Goal: Information Seeking & Learning: Learn about a topic

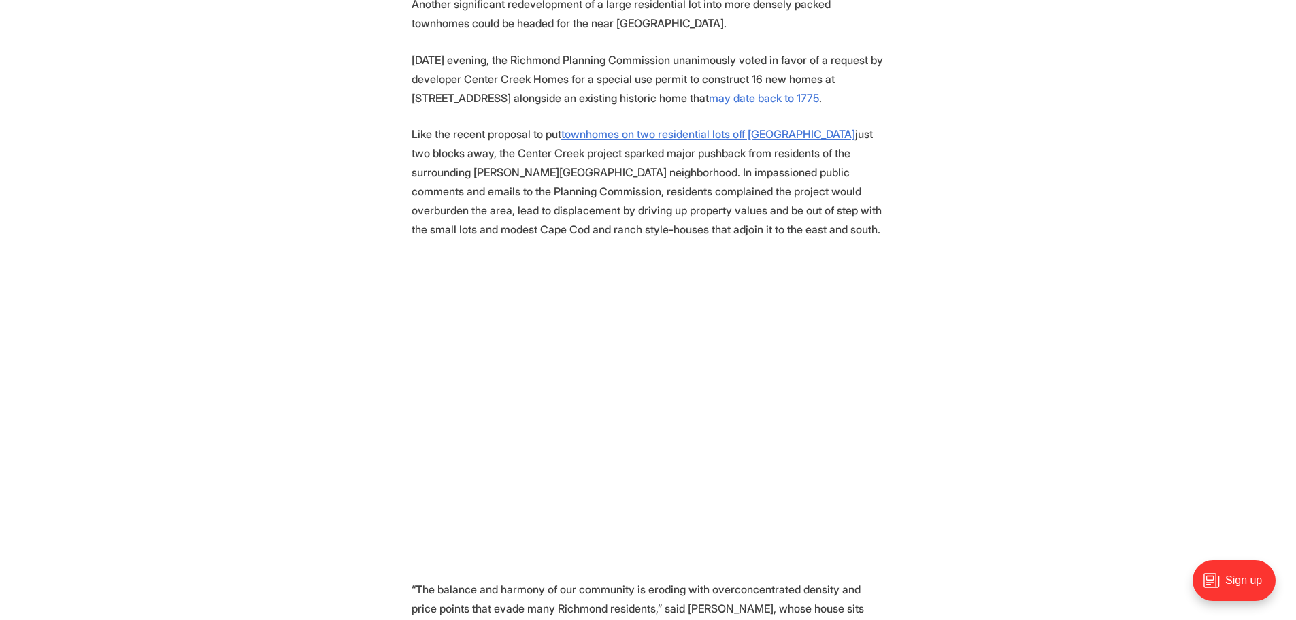
scroll to position [612, 0]
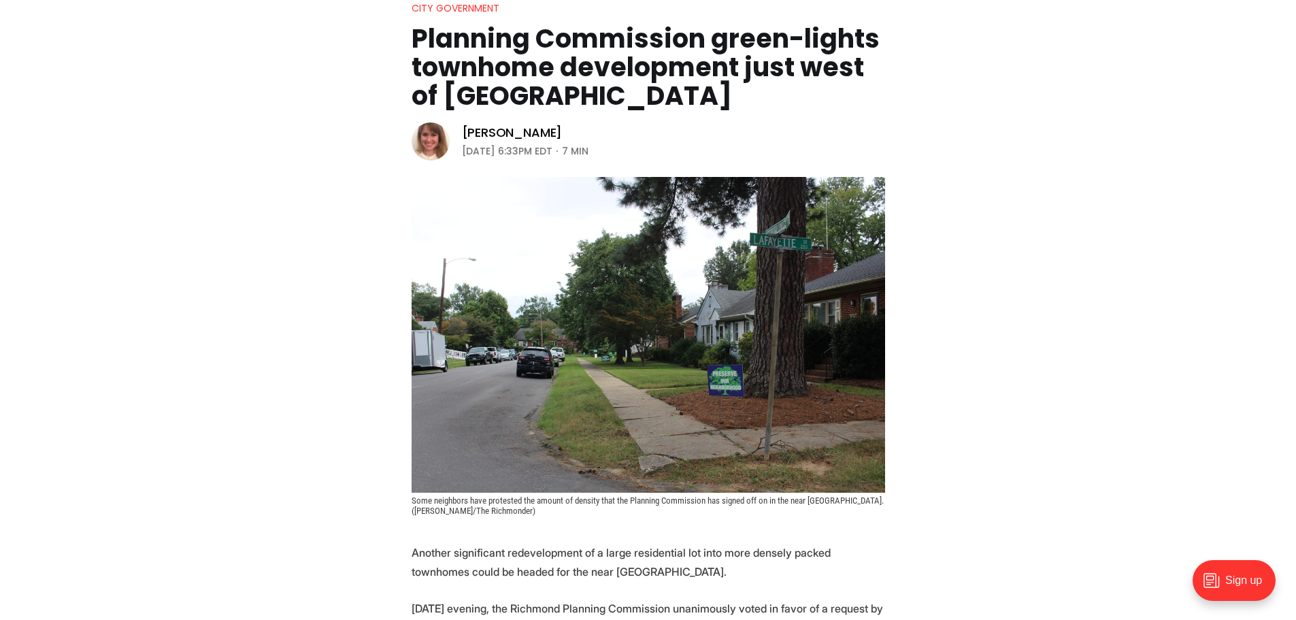
scroll to position [136, 0]
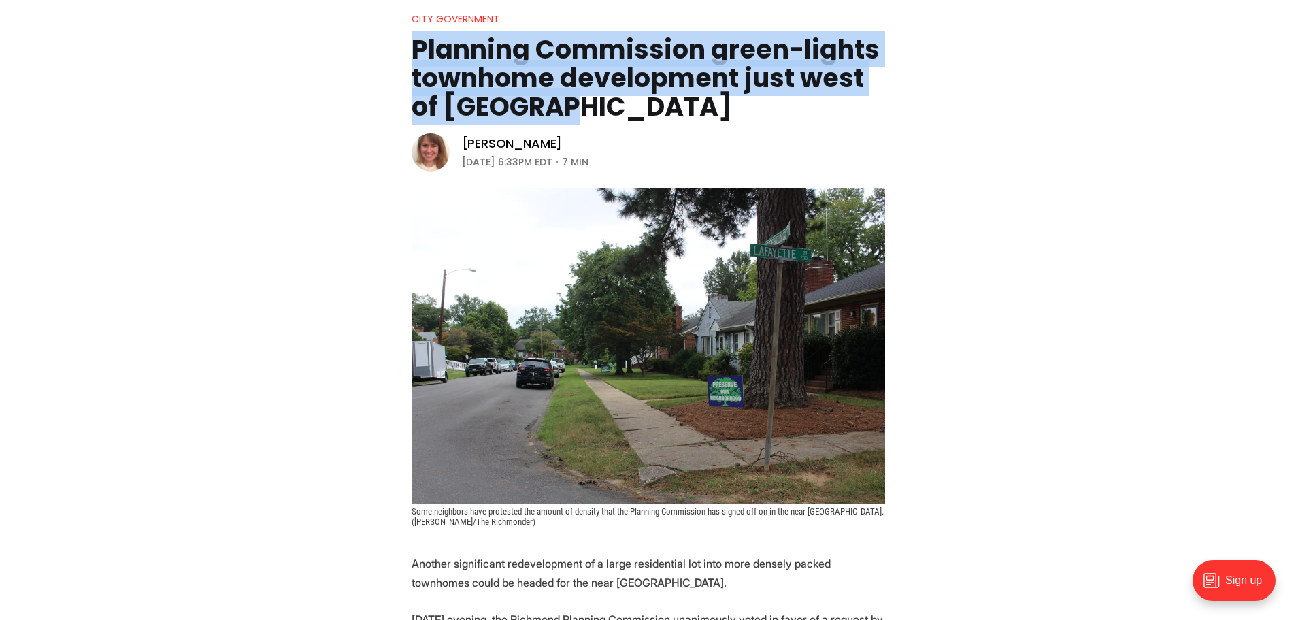
drag, startPoint x: 581, startPoint y: 118, endPoint x: 426, endPoint y: 38, distance: 174.9
click at [413, 54] on h1 "Planning Commission green-lights townhome development just west of [GEOGRAPHIC_…" at bounding box center [647, 78] width 473 height 86
copy h1 "Planning Commission green-lights townhome development just west of [GEOGRAPHIC_…"
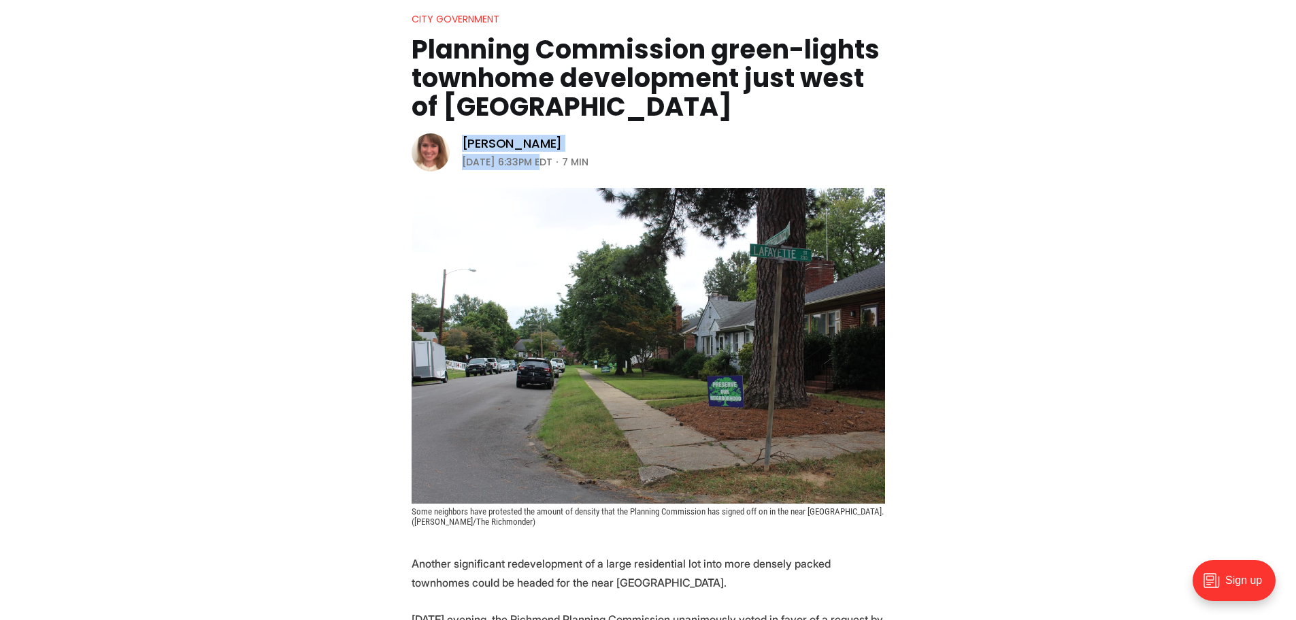
drag, startPoint x: 537, startPoint y: 161, endPoint x: 451, endPoint y: 136, distance: 89.3
click at [456, 143] on aside "[PERSON_NAME] [DATE] 6:33PM EDT 7 min" at bounding box center [510, 152] width 199 height 41
copy div "[PERSON_NAME] [DATE]"
click at [1024, 163] on header "City Government Planning Commission green-lights townhome development just west…" at bounding box center [648, 268] width 1296 height 515
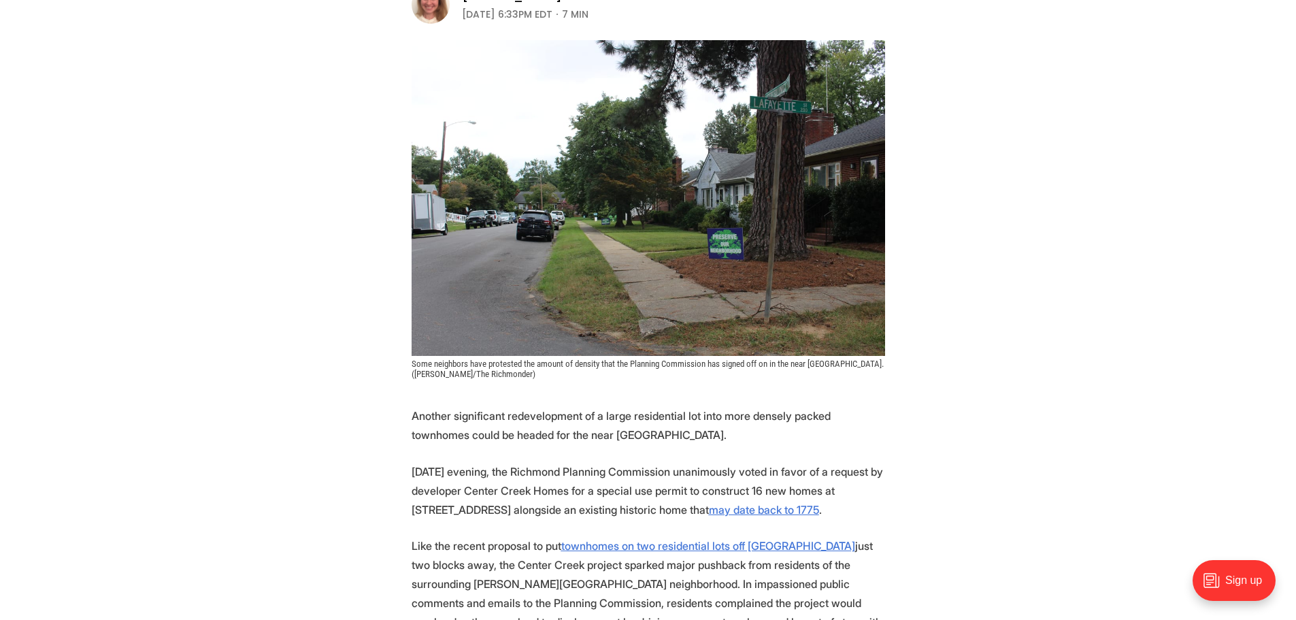
scroll to position [272, 0]
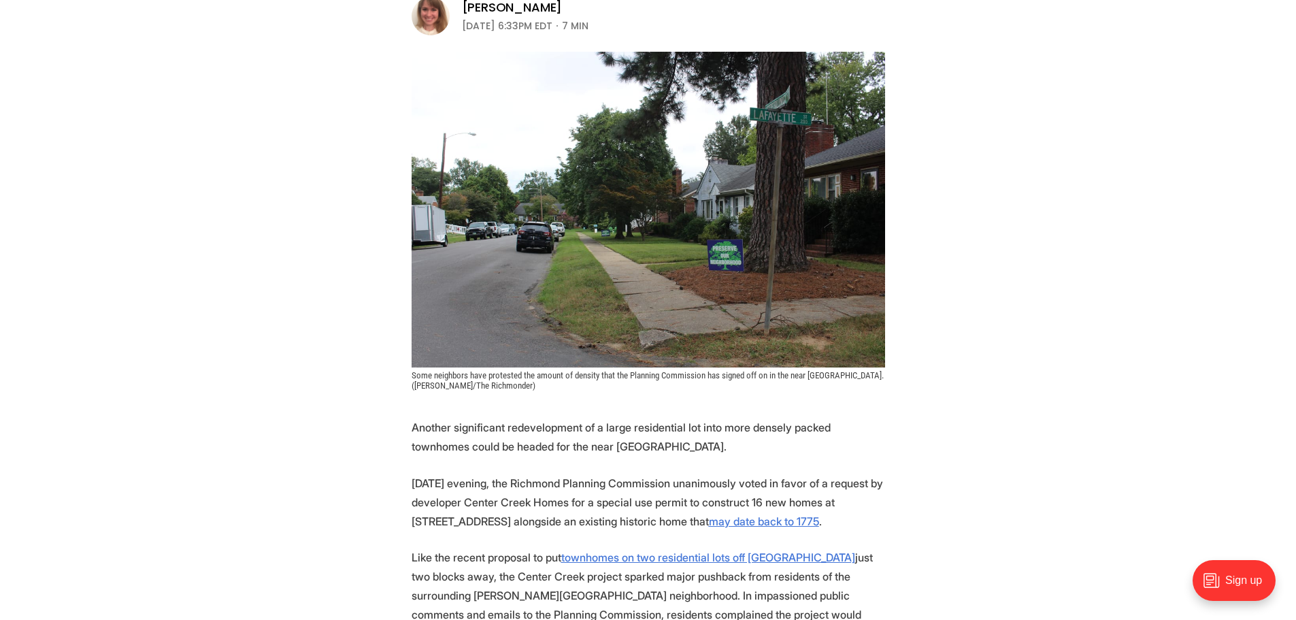
click at [735, 268] on img at bounding box center [647, 210] width 473 height 316
click at [526, 382] on figcaption "Some neighbors have protested the amount of density that the Planning Commissio…" at bounding box center [647, 380] width 473 height 20
drag, startPoint x: 509, startPoint y: 389, endPoint x: 396, endPoint y: 384, distance: 113.0
click at [396, 384] on header "City Government Planning Commission green-lights townhome development just west…" at bounding box center [648, 132] width 1296 height 515
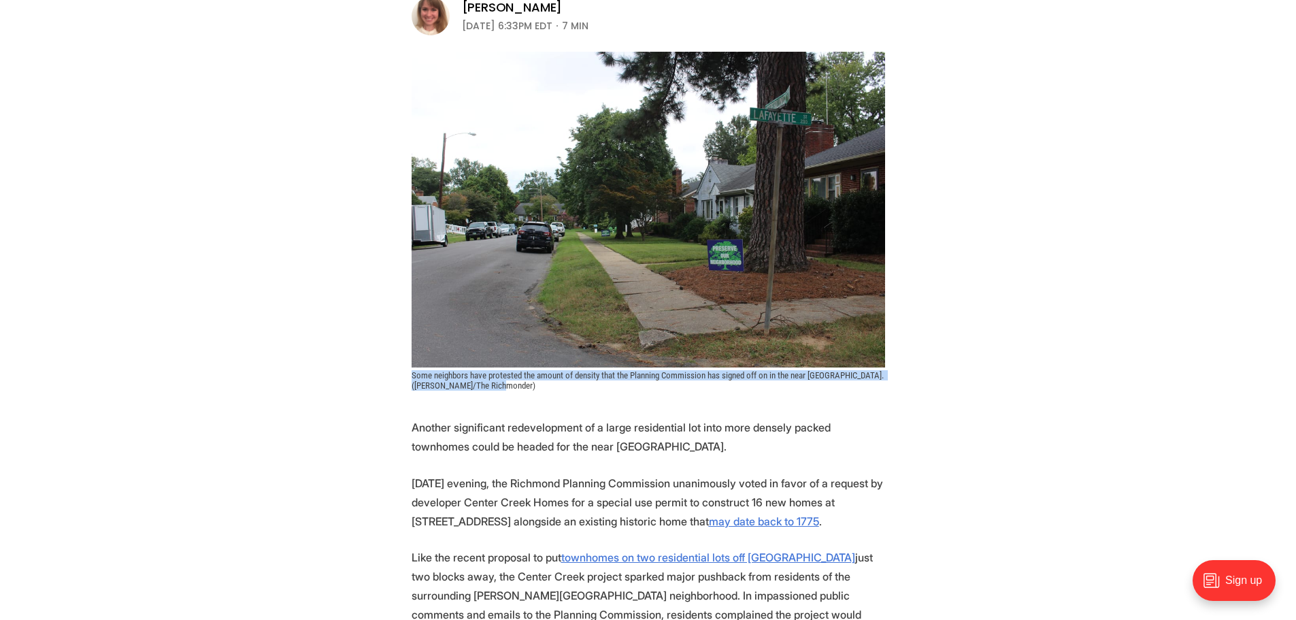
drag, startPoint x: 521, startPoint y: 385, endPoint x: 404, endPoint y: 378, distance: 117.2
click at [404, 378] on header "City Government Planning Commission green-lights townhome development just west…" at bounding box center [648, 132] width 1296 height 515
copy span "Some neighbors have protested the amount of density that the Planning Commissio…"
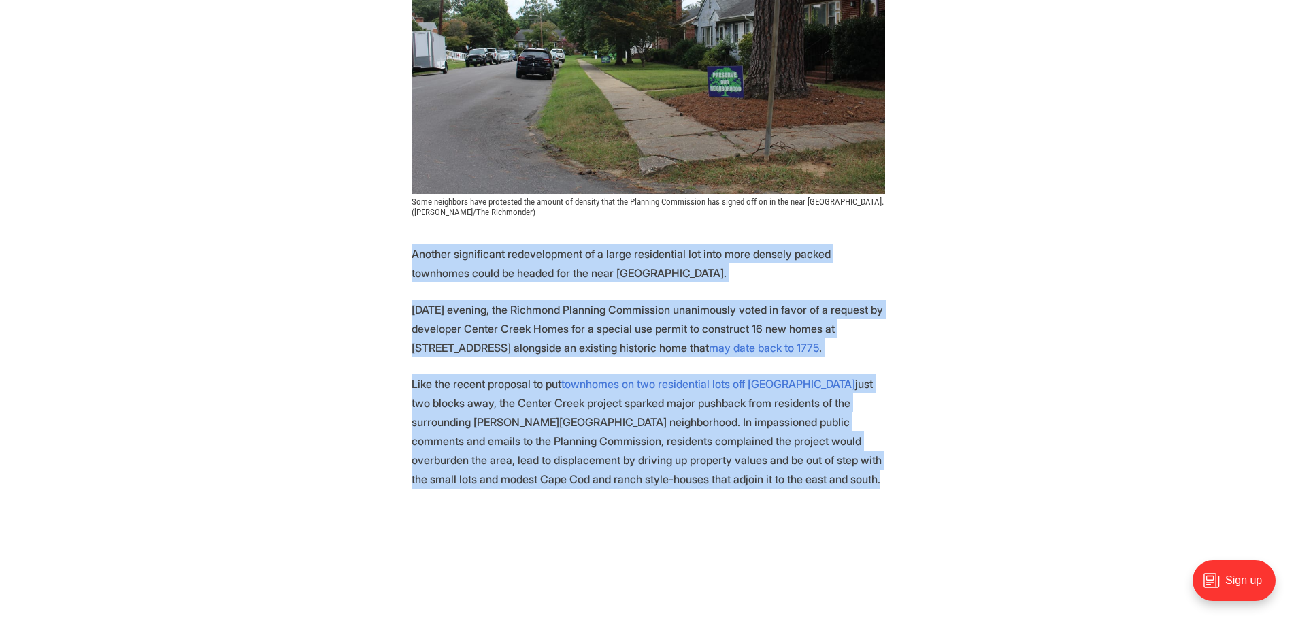
scroll to position [666, 0]
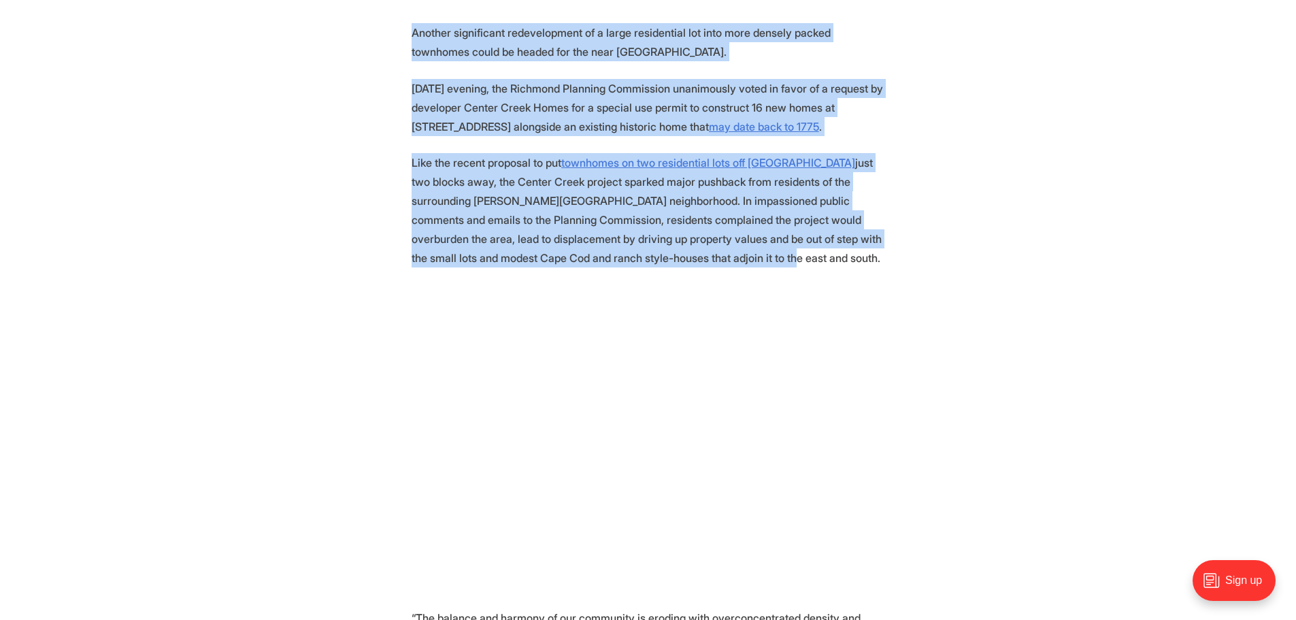
drag, startPoint x: 406, startPoint y: 426, endPoint x: 683, endPoint y: 265, distance: 320.0
copy section "Another significant redevelopment of a large residential lot into more densely …"
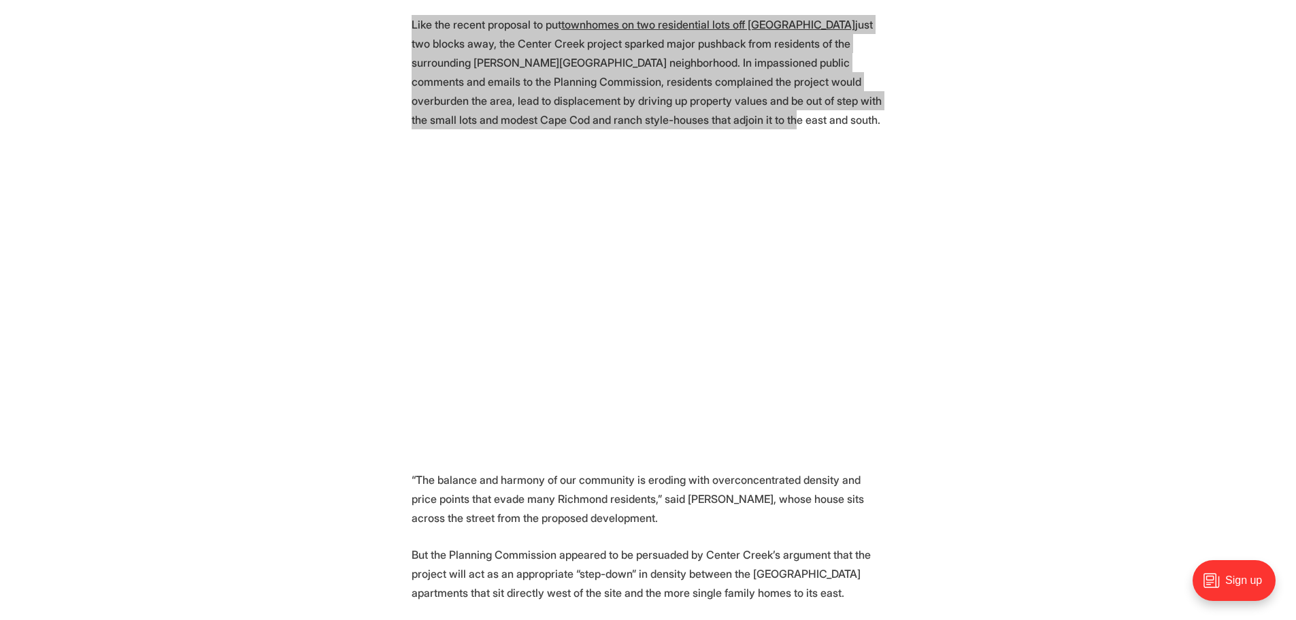
scroll to position [870, 0]
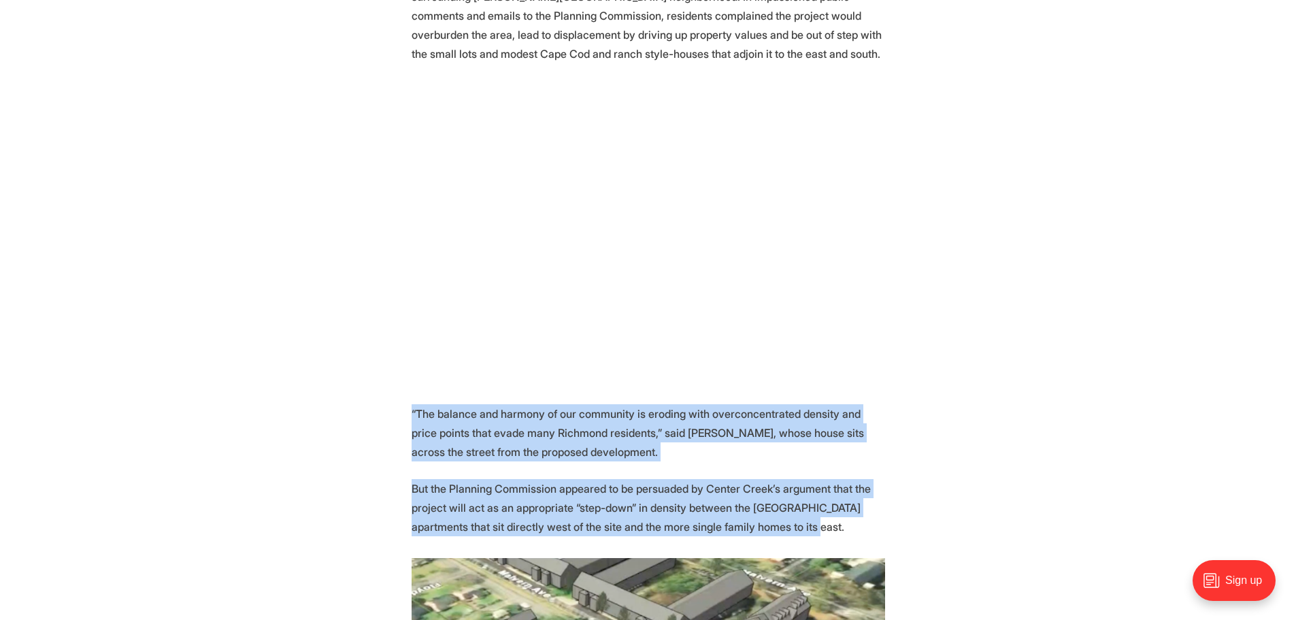
drag, startPoint x: 407, startPoint y: 411, endPoint x: 772, endPoint y: 523, distance: 381.2
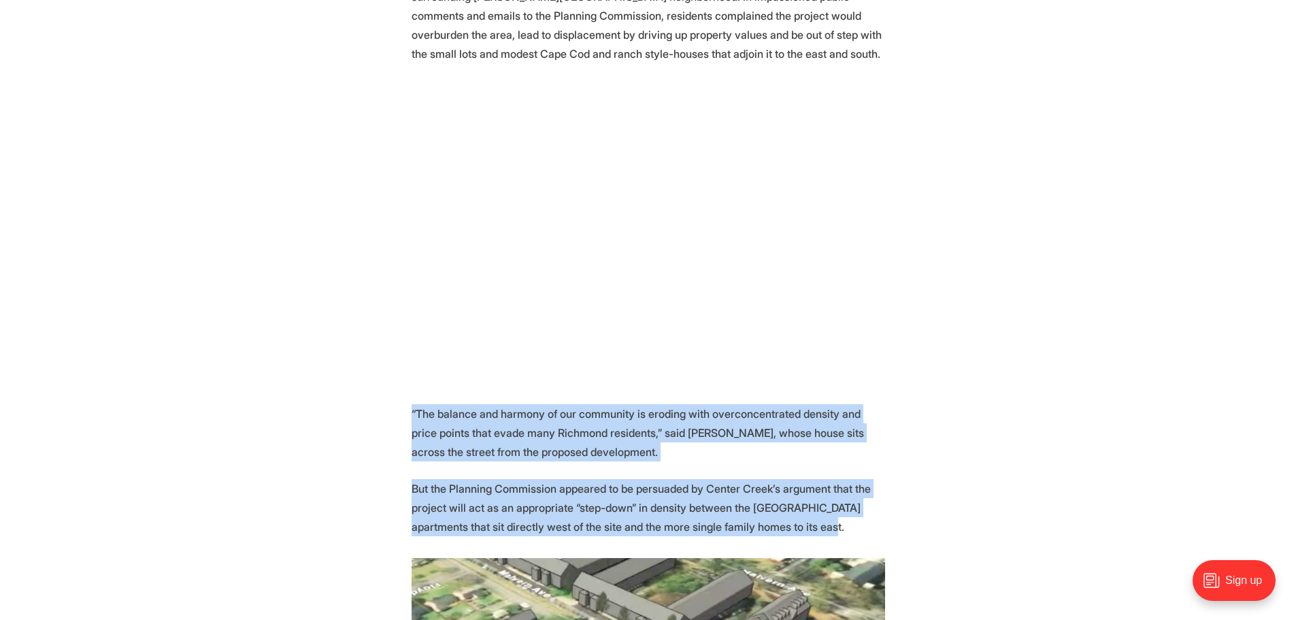
drag, startPoint x: 789, startPoint y: 525, endPoint x: 389, endPoint y: 415, distance: 414.8
copy section "“The balance and harmony of our community is eroding with overconcentrated dens…"
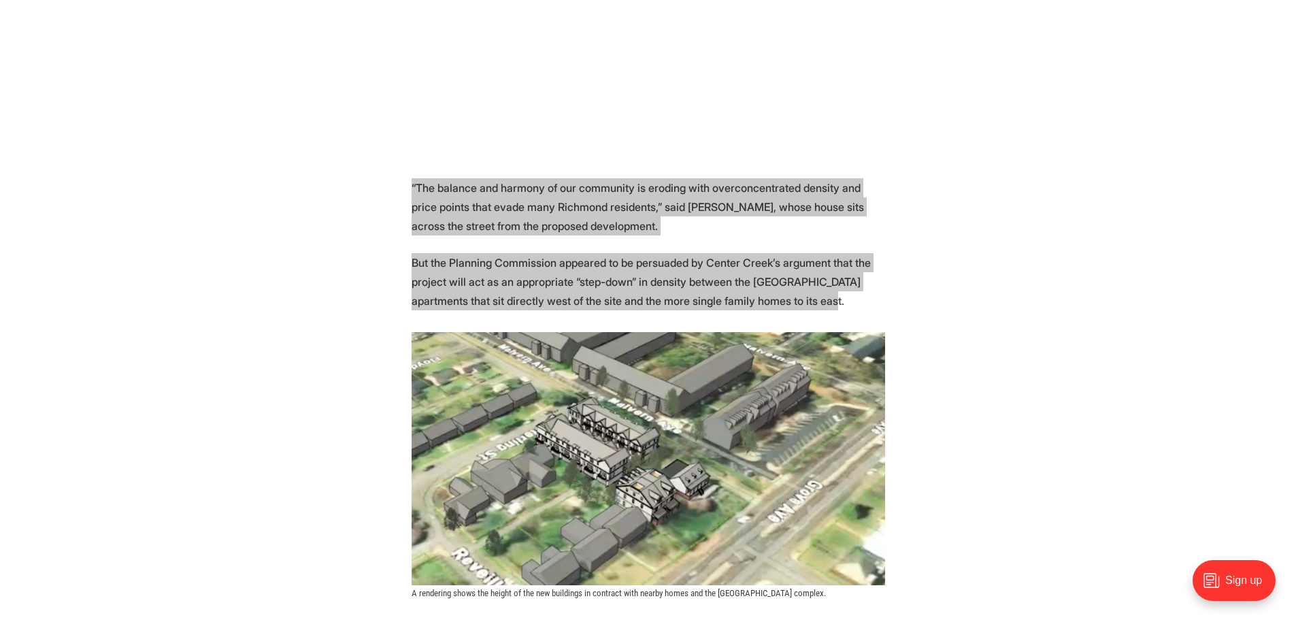
scroll to position [1211, 0]
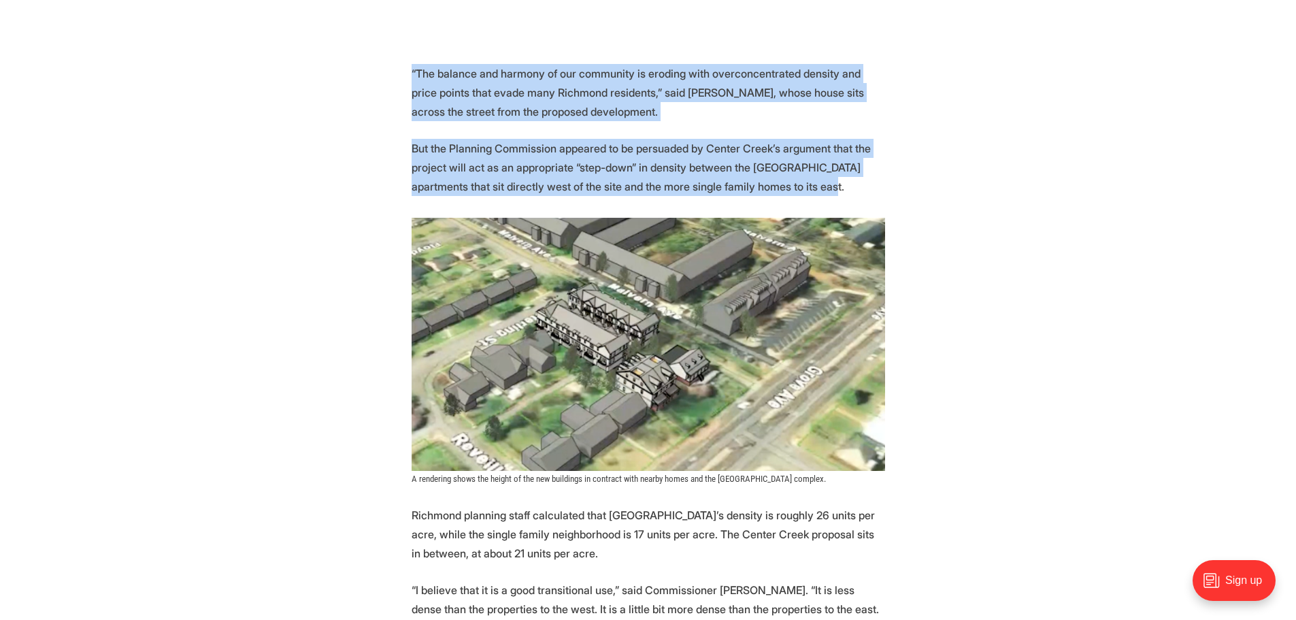
click at [781, 347] on img at bounding box center [647, 344] width 473 height 253
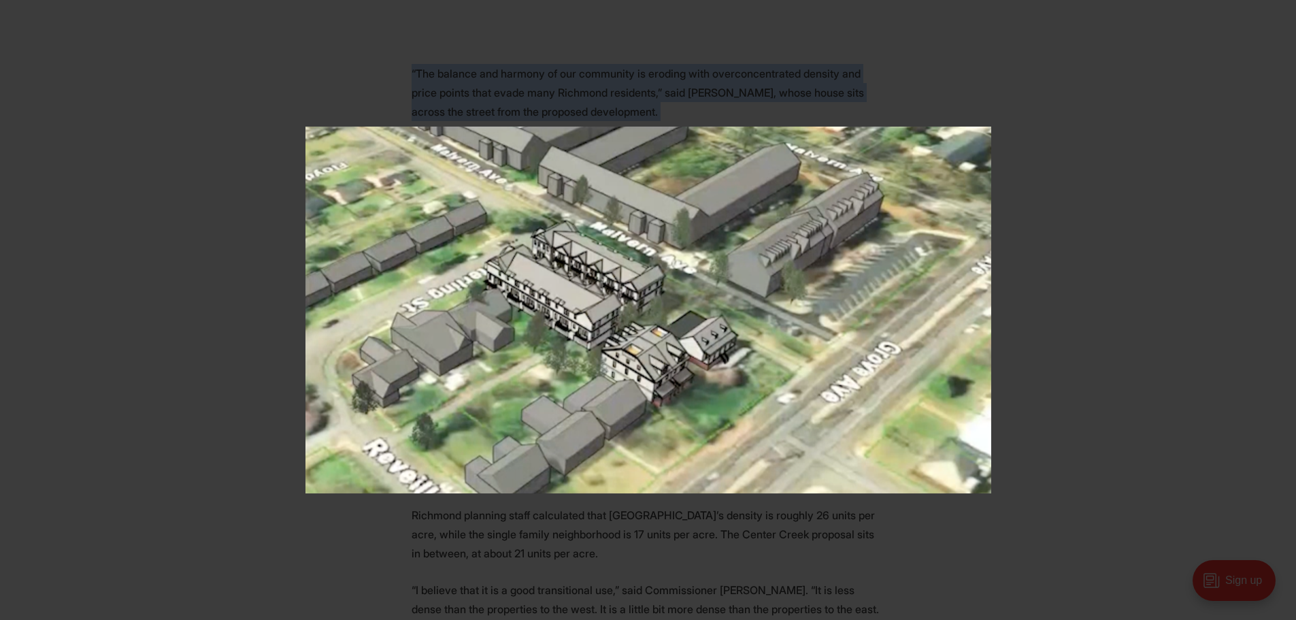
click at [595, 224] on img at bounding box center [648, 309] width 686 height 367
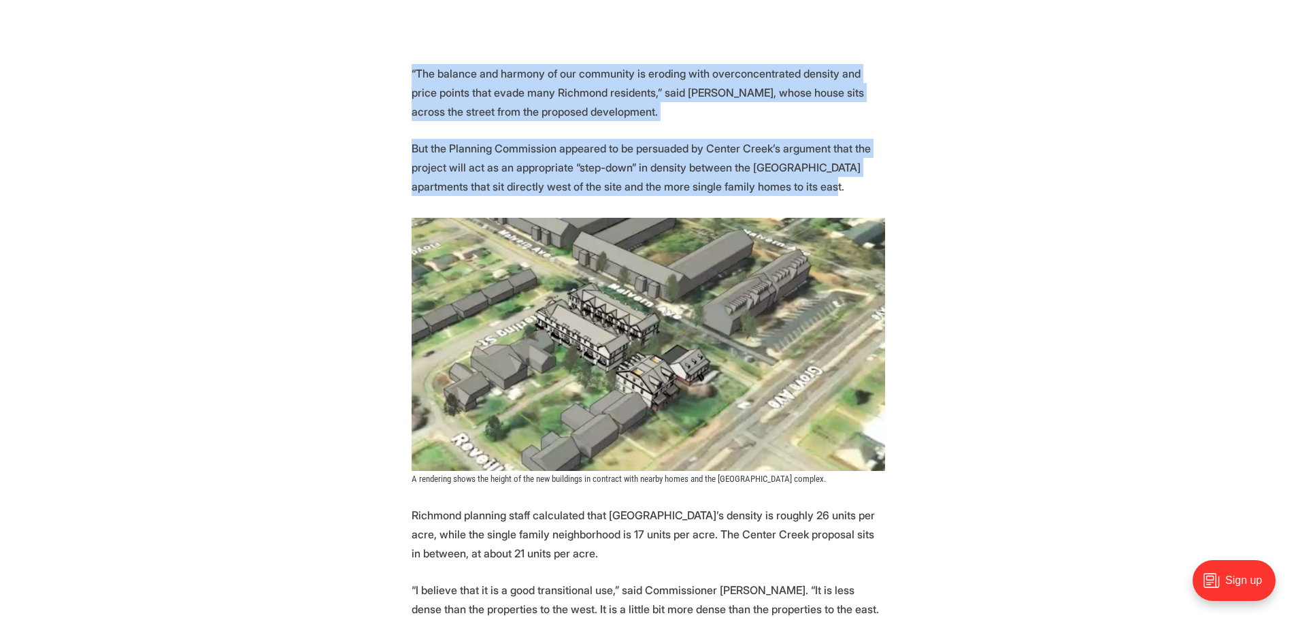
drag, startPoint x: 860, startPoint y: 481, endPoint x: 388, endPoint y: 487, distance: 472.0
copy span "A rendering shows the height of the new buildings in contract with nearby homes…"
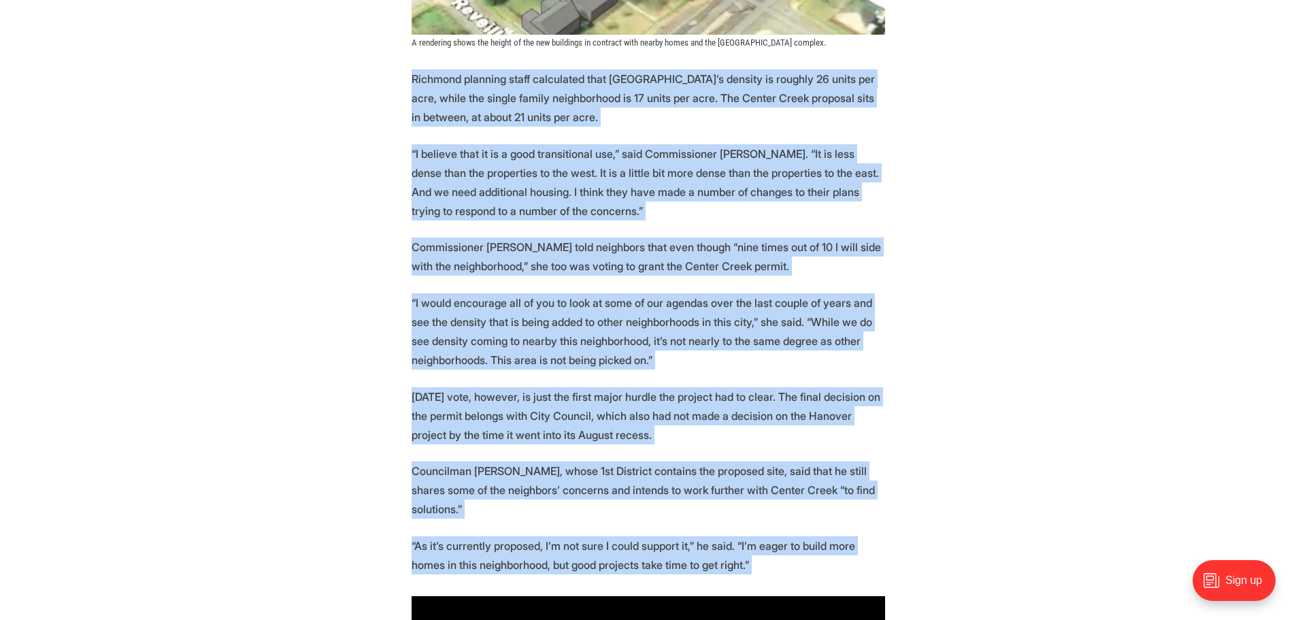
scroll to position [1697, 0]
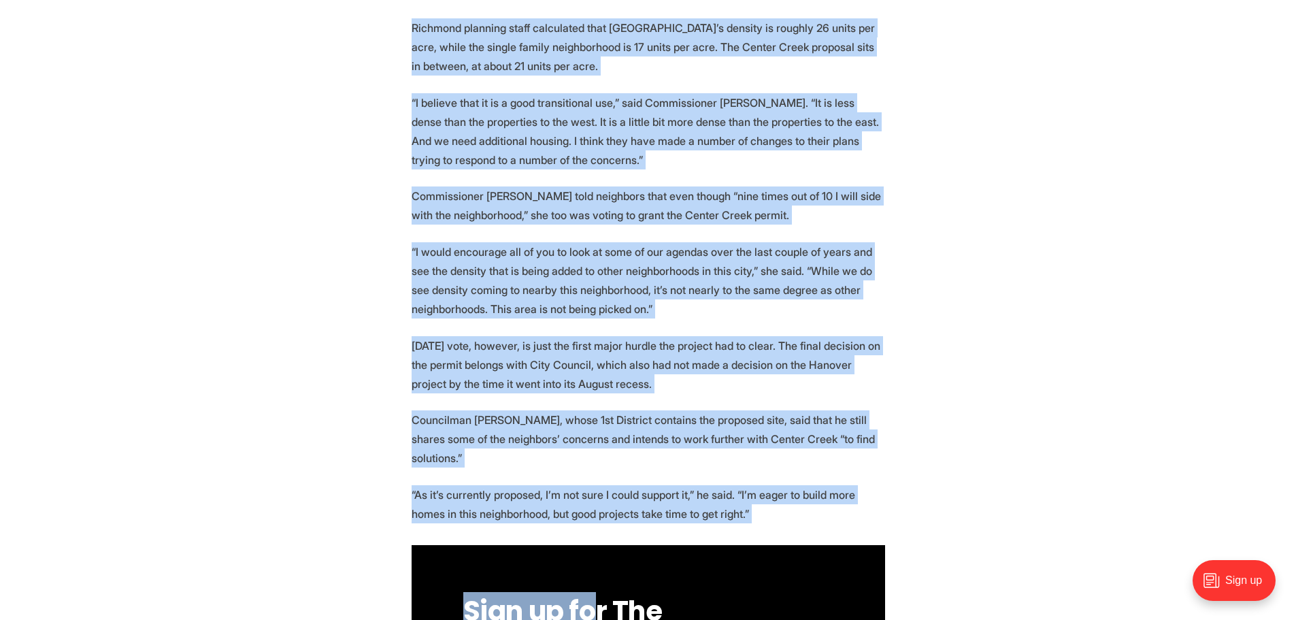
drag, startPoint x: 409, startPoint y: 240, endPoint x: 723, endPoint y: 495, distance: 404.7
copy section "Loremips dolorsit ametc adipiscing elit Seddoei Tempo’i utlabor et dolorem 46 a…"
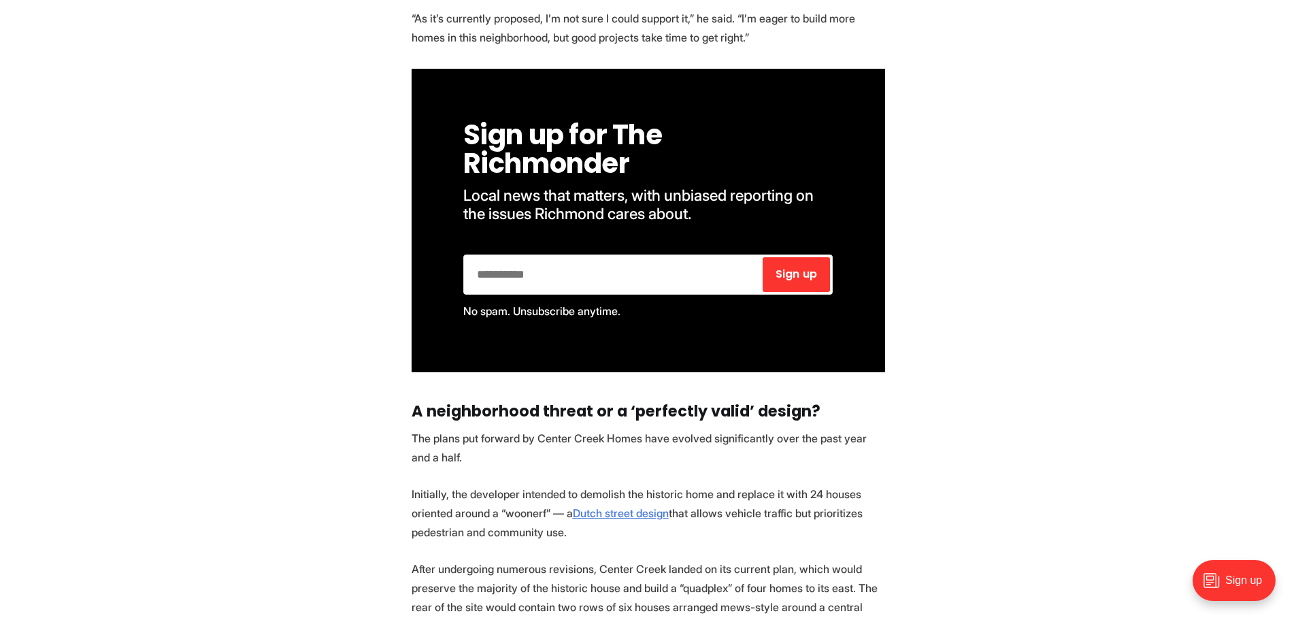
scroll to position [2310, 0]
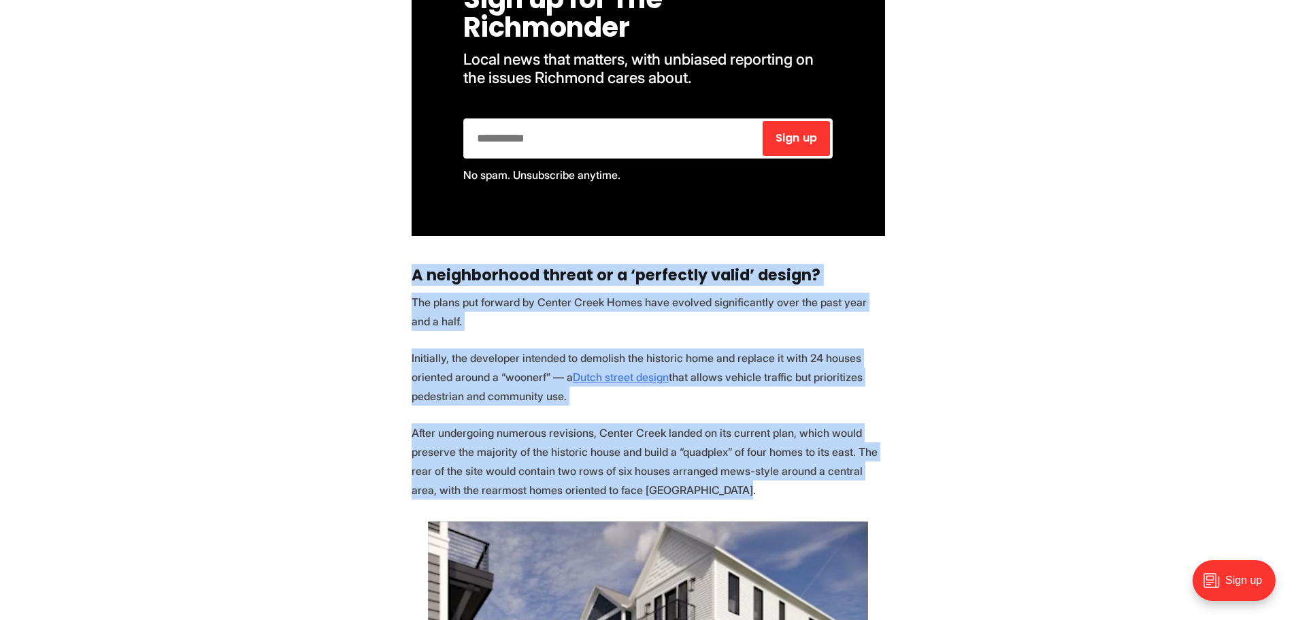
drag, startPoint x: 409, startPoint y: 254, endPoint x: 707, endPoint y: 474, distance: 370.5
click at [707, 474] on section "Another significant redevelopment of a large residential lot into more densely …" at bounding box center [648, 606] width 1296 height 4452
copy section "A neighborhood threat or a ‘perfectly valid’ design? The plans put forward by C…"
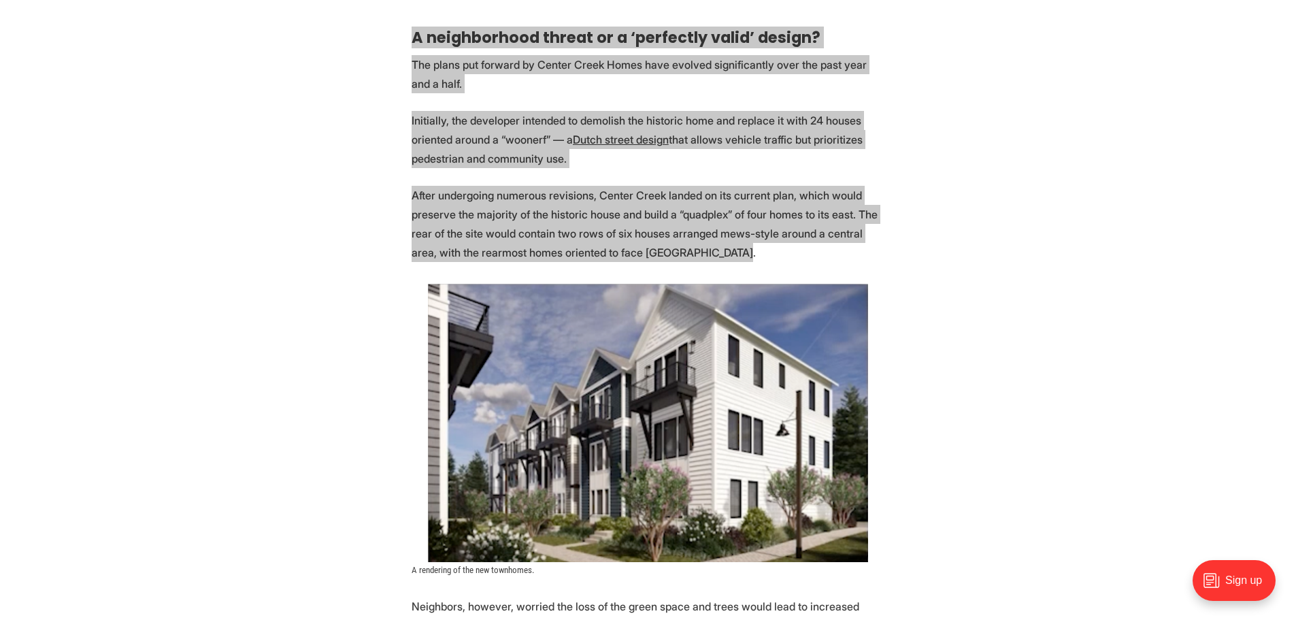
scroll to position [2582, 0]
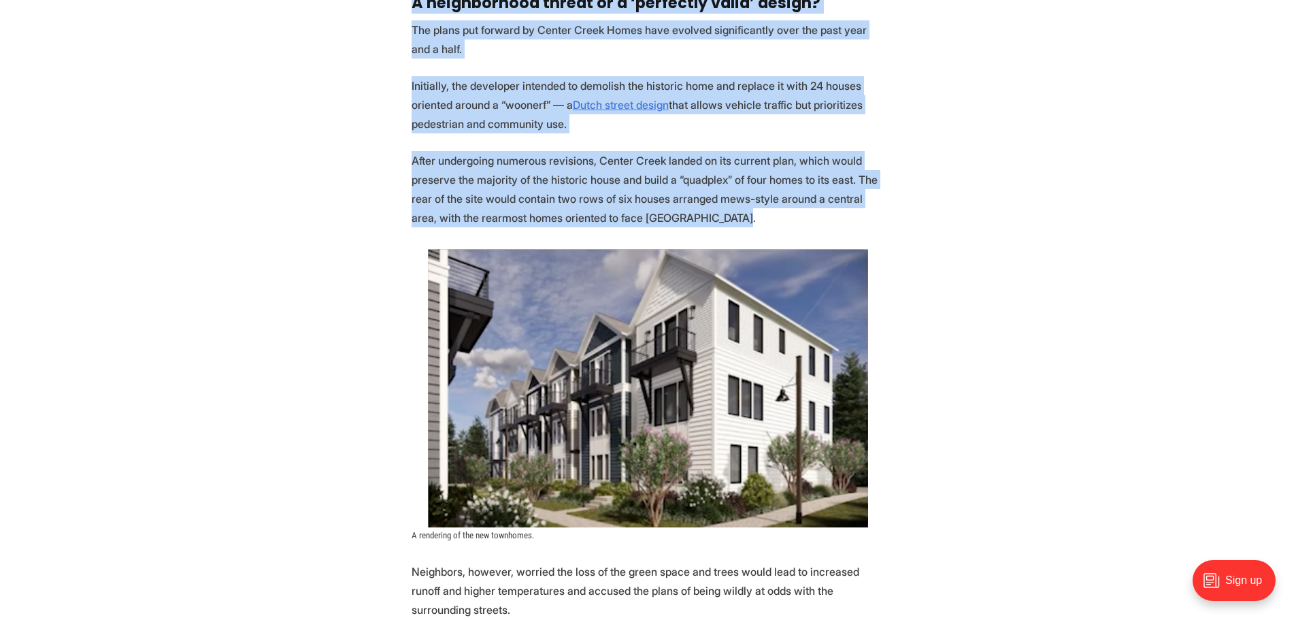
click at [713, 374] on img at bounding box center [648, 388] width 440 height 278
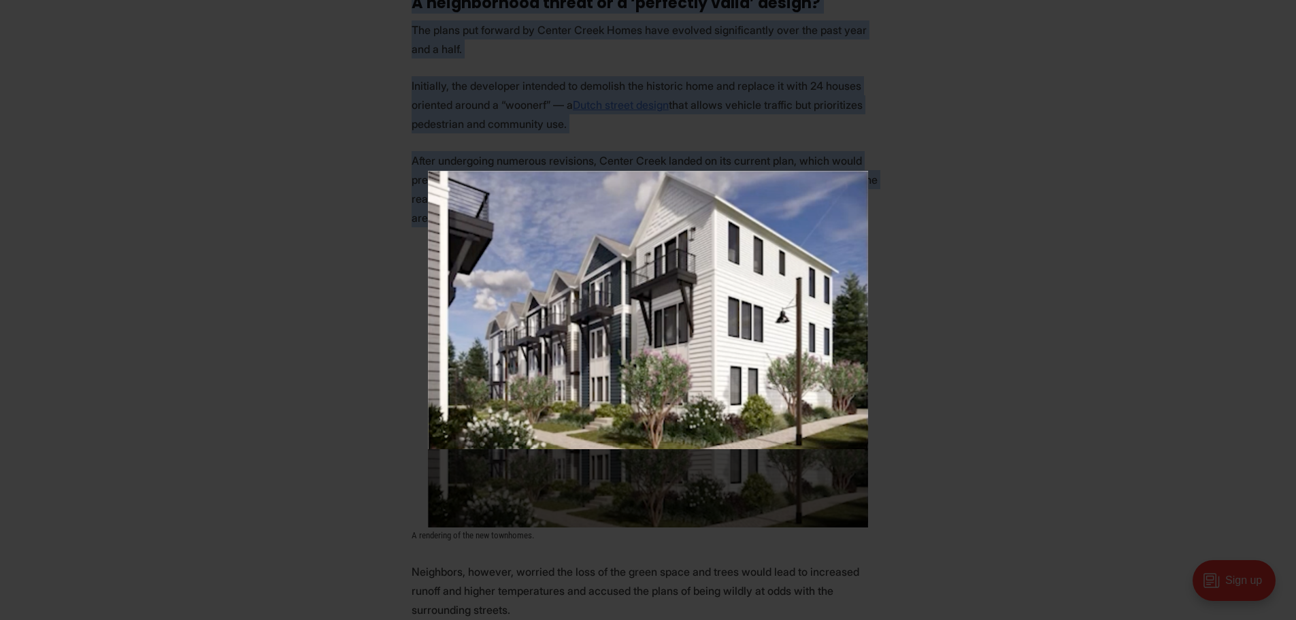
click at [716, 373] on img at bounding box center [648, 310] width 440 height 278
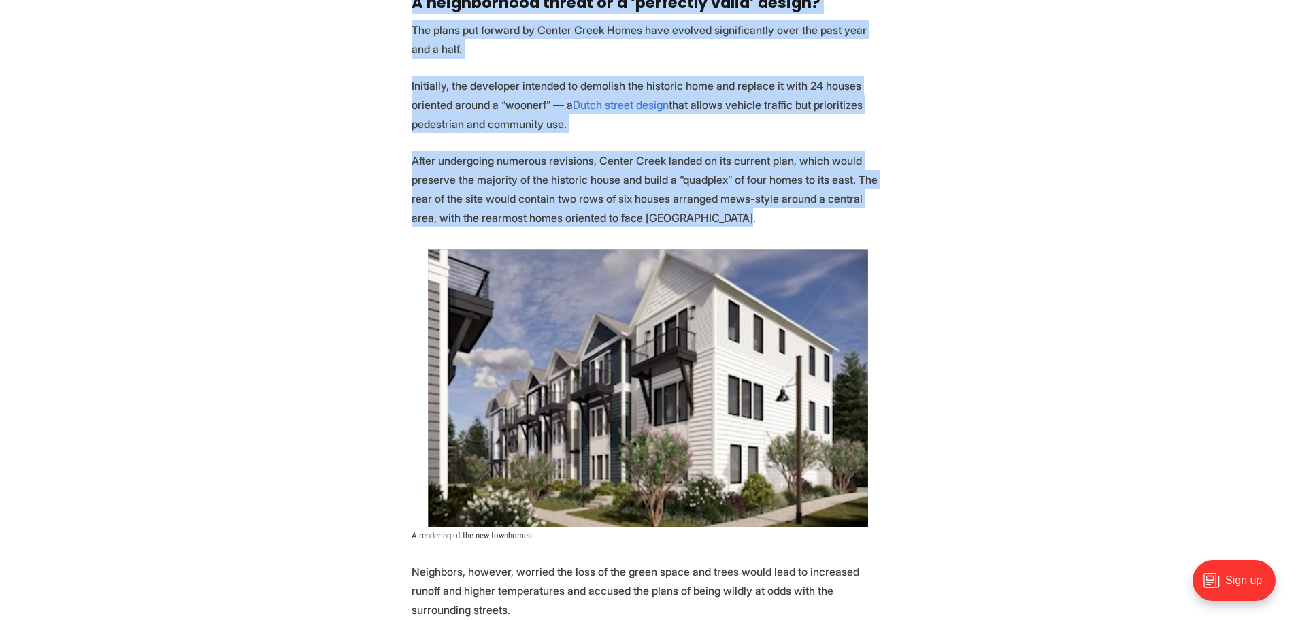
drag, startPoint x: 552, startPoint y: 516, endPoint x: 410, endPoint y: 527, distance: 142.6
click at [410, 527] on section "Another significant redevelopment of a large residential lot into more densely …" at bounding box center [648, 334] width 1296 height 4452
copy span "A rendering of the new townhomes."
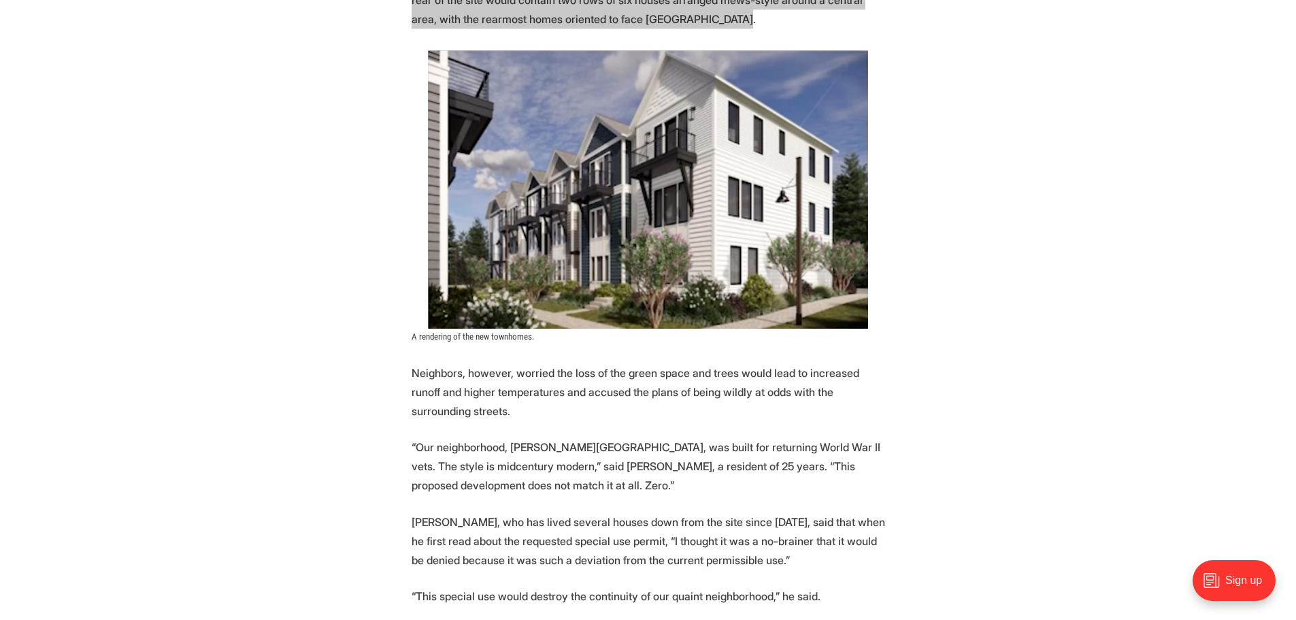
scroll to position [2854, 0]
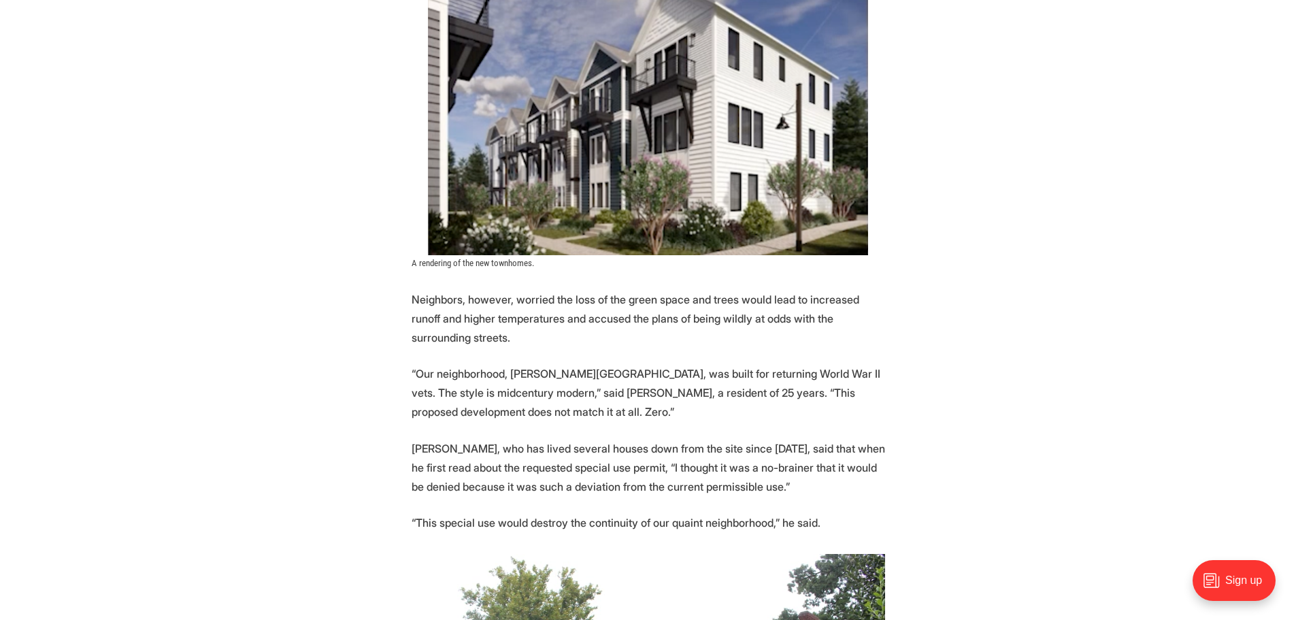
drag, startPoint x: 409, startPoint y: 277, endPoint x: 816, endPoint y: 497, distance: 462.2
click at [816, 498] on section "Another significant redevelopment of a large residential lot into more densely …" at bounding box center [648, 62] width 1296 height 4452
copy section "Neighbors, however, worried the loss of the green space and trees would lead to…"
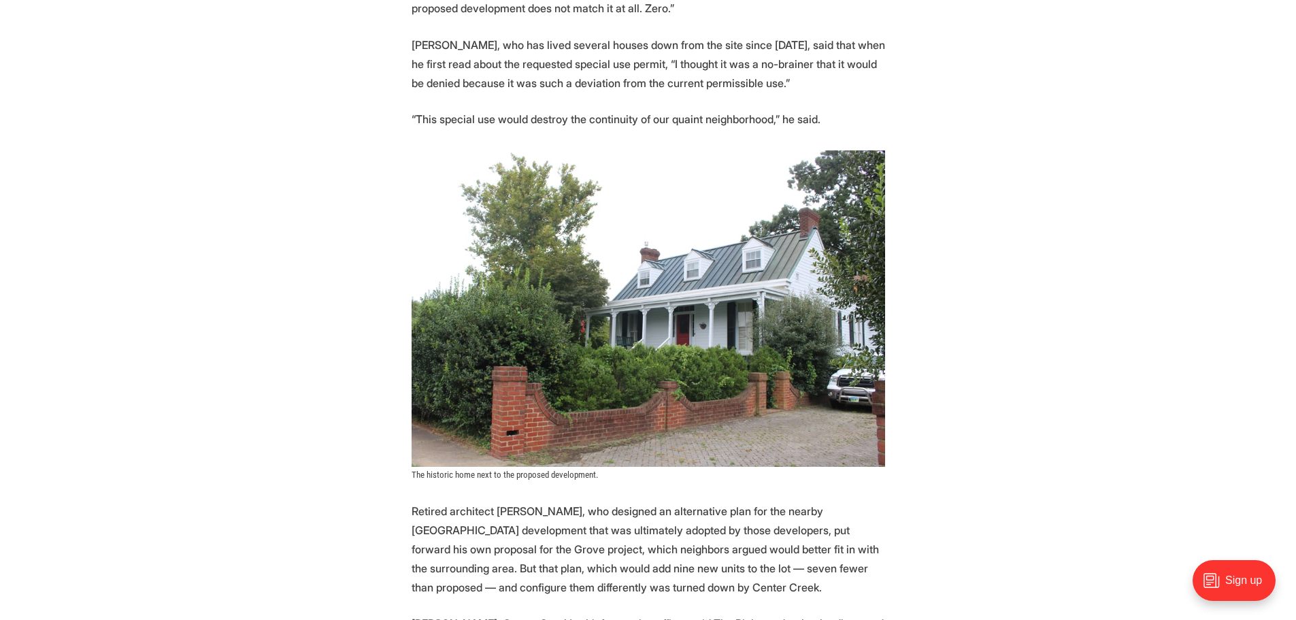
scroll to position [3262, 0]
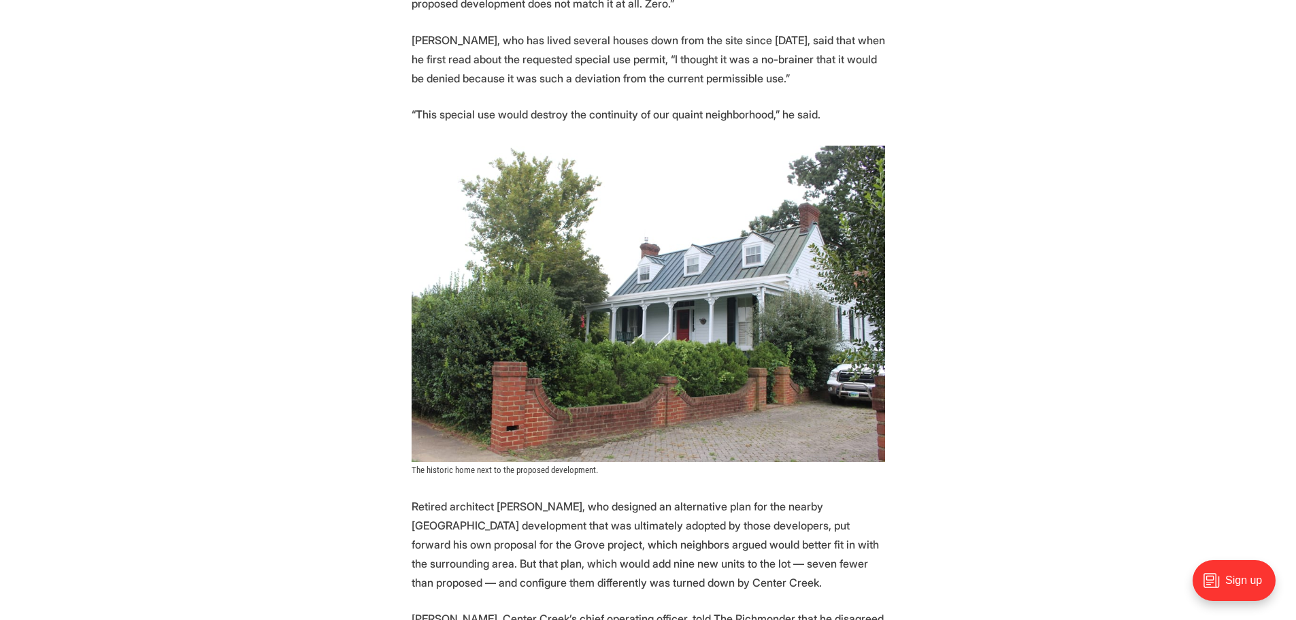
drag, startPoint x: 603, startPoint y: 453, endPoint x: 412, endPoint y: 454, distance: 191.1
click at [411, 464] on figcaption "The historic home next to the proposed development." at bounding box center [647, 469] width 473 height 10
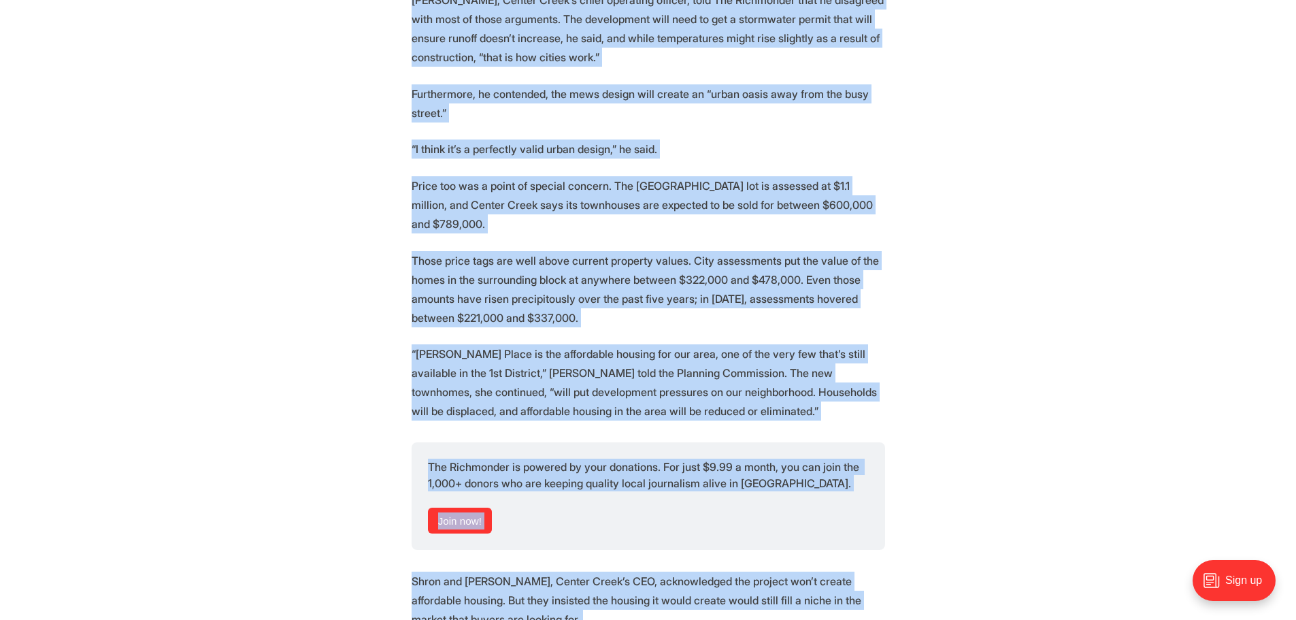
scroll to position [3899, 0]
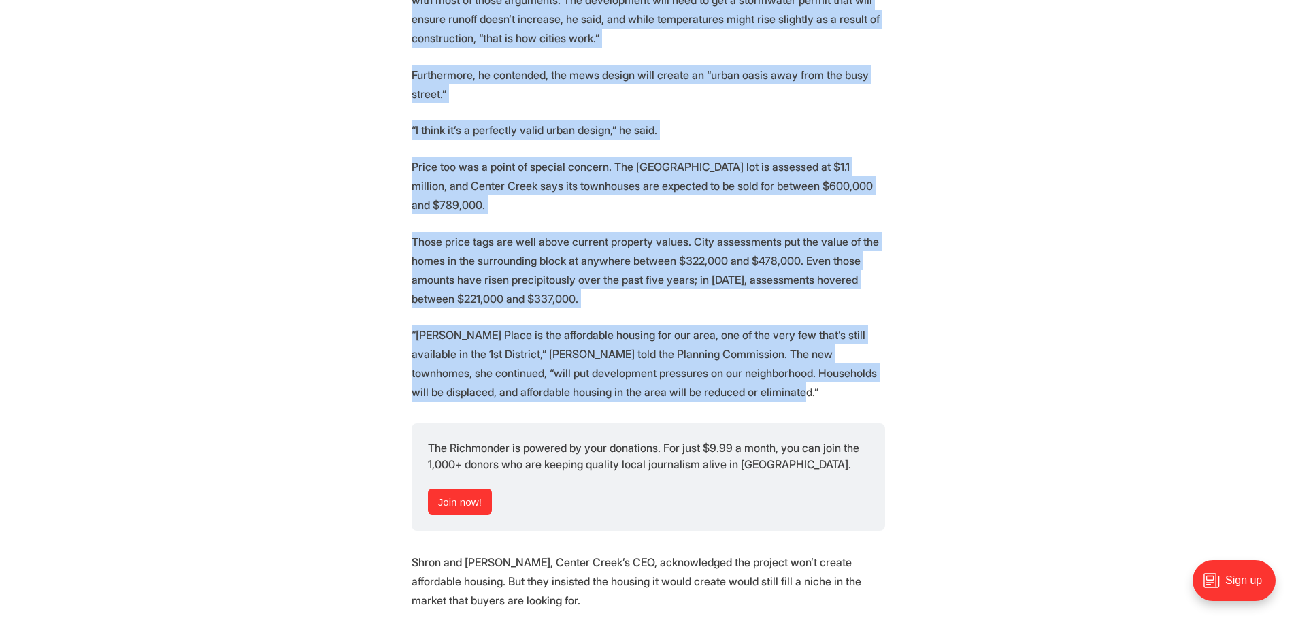
drag, startPoint x: 404, startPoint y: 143, endPoint x: 757, endPoint y: 354, distance: 411.1
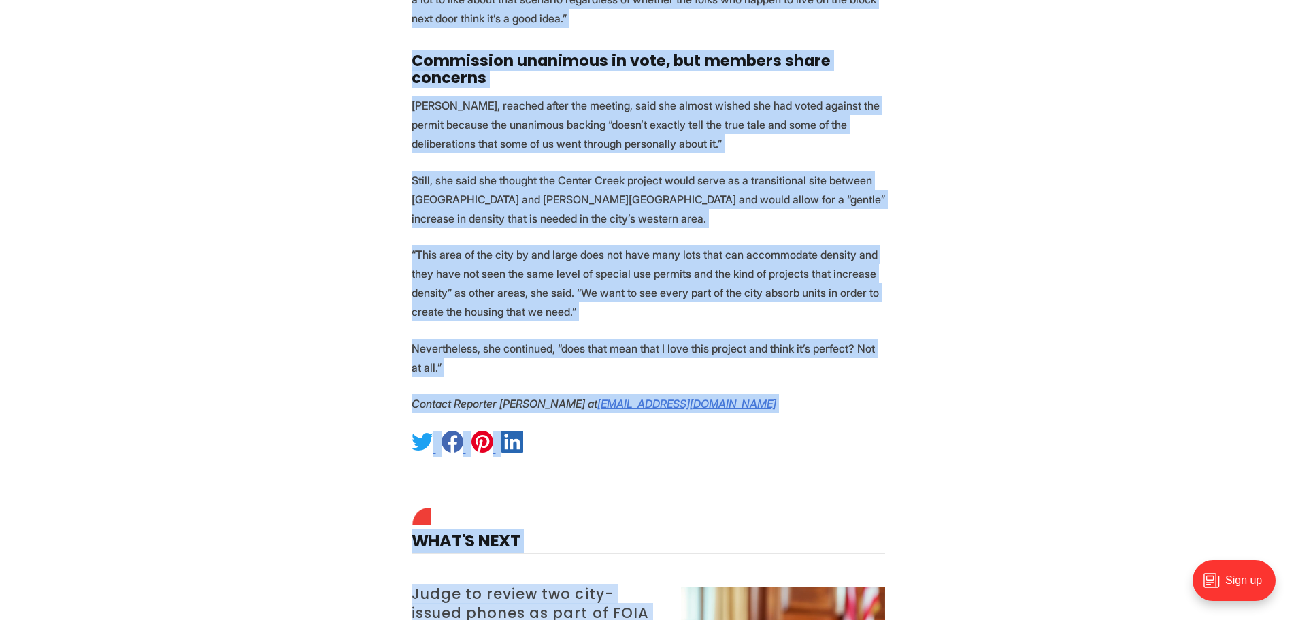
scroll to position [4738, 0]
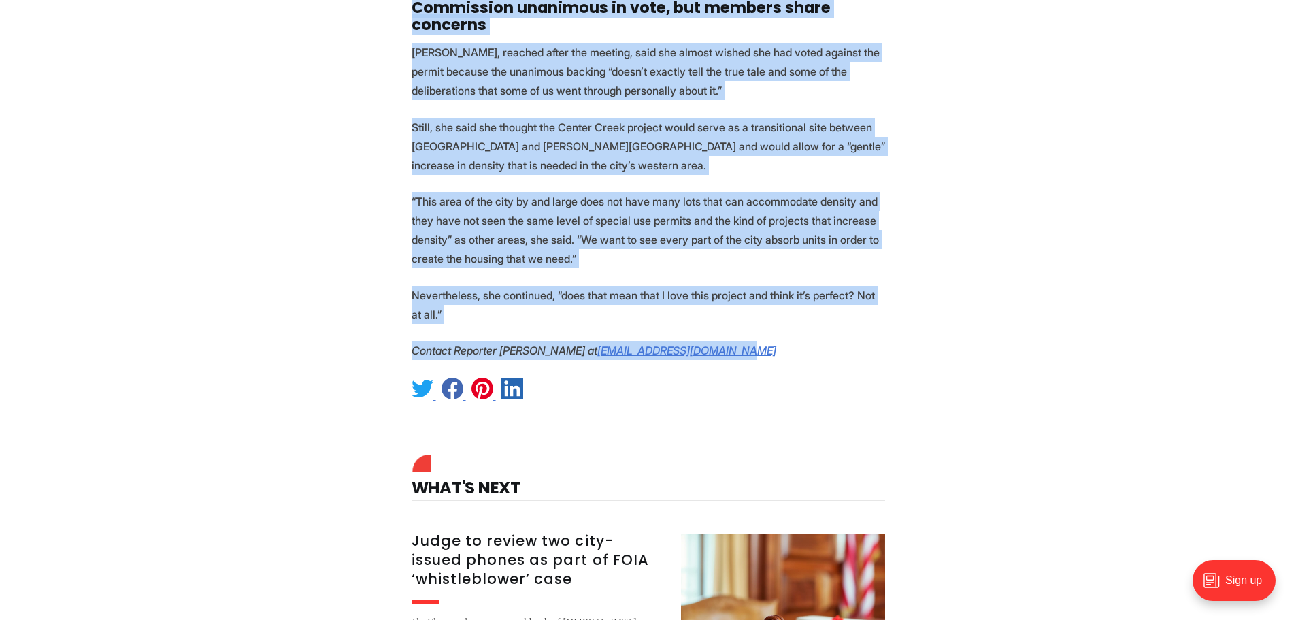
drag, startPoint x: 408, startPoint y: 253, endPoint x: 775, endPoint y: 301, distance: 370.3
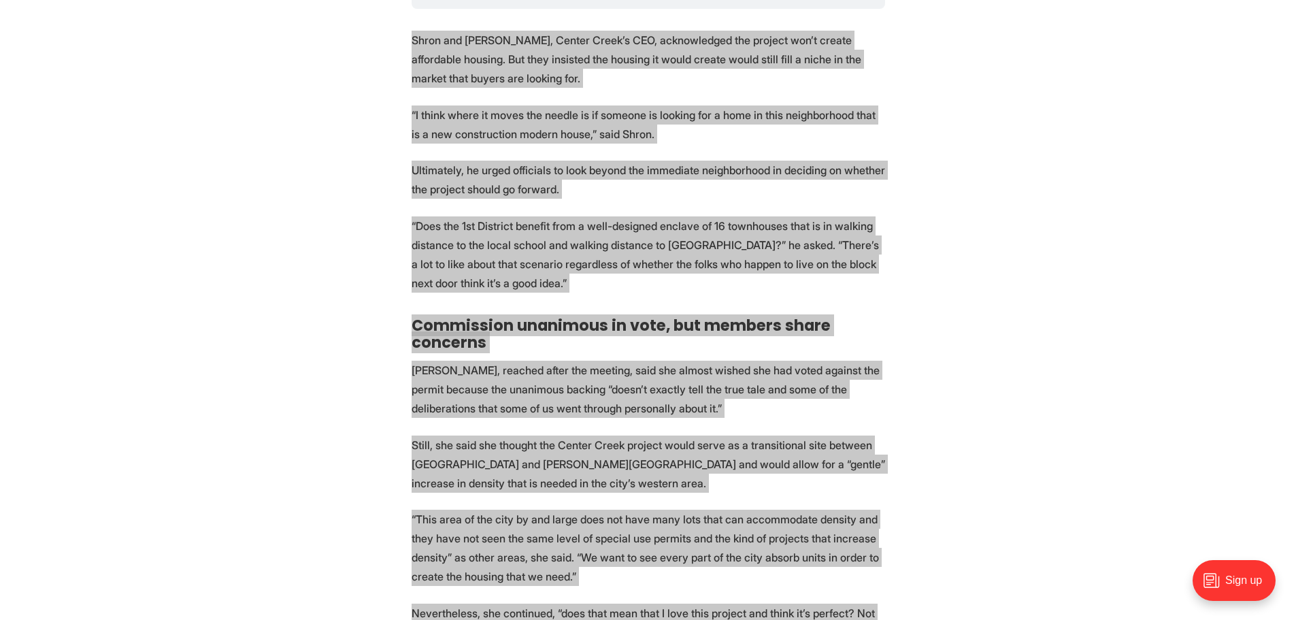
scroll to position [4760, 0]
